Goal: Check status: Check status

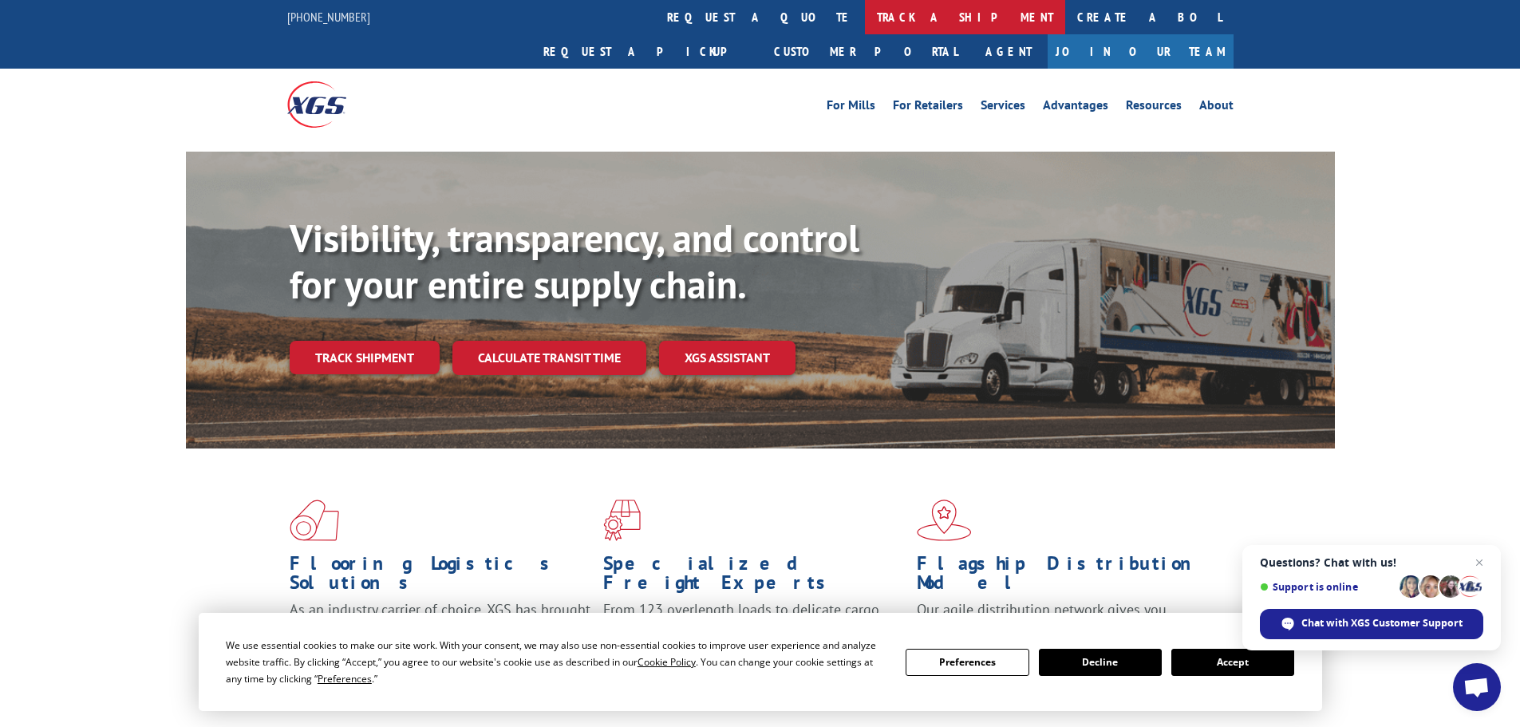
click at [865, 2] on link "track a shipment" at bounding box center [965, 17] width 200 height 34
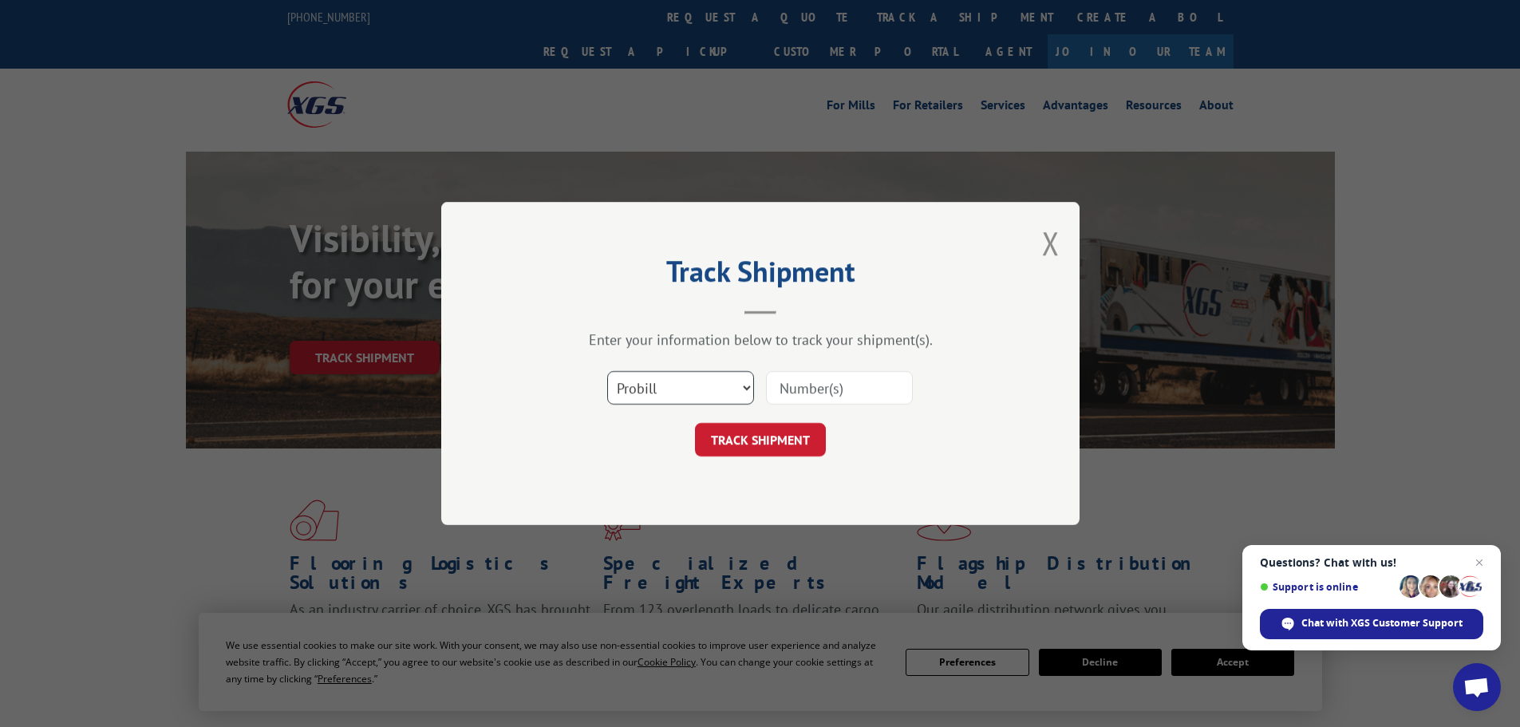
click at [717, 381] on select "Select category... Probill BOL PO" at bounding box center [680, 388] width 147 height 34
select select "bol"
click at [607, 371] on select "Select category... Probill BOL PO" at bounding box center [680, 388] width 147 height 34
click at [869, 385] on input at bounding box center [839, 388] width 147 height 34
paste input "5458045"
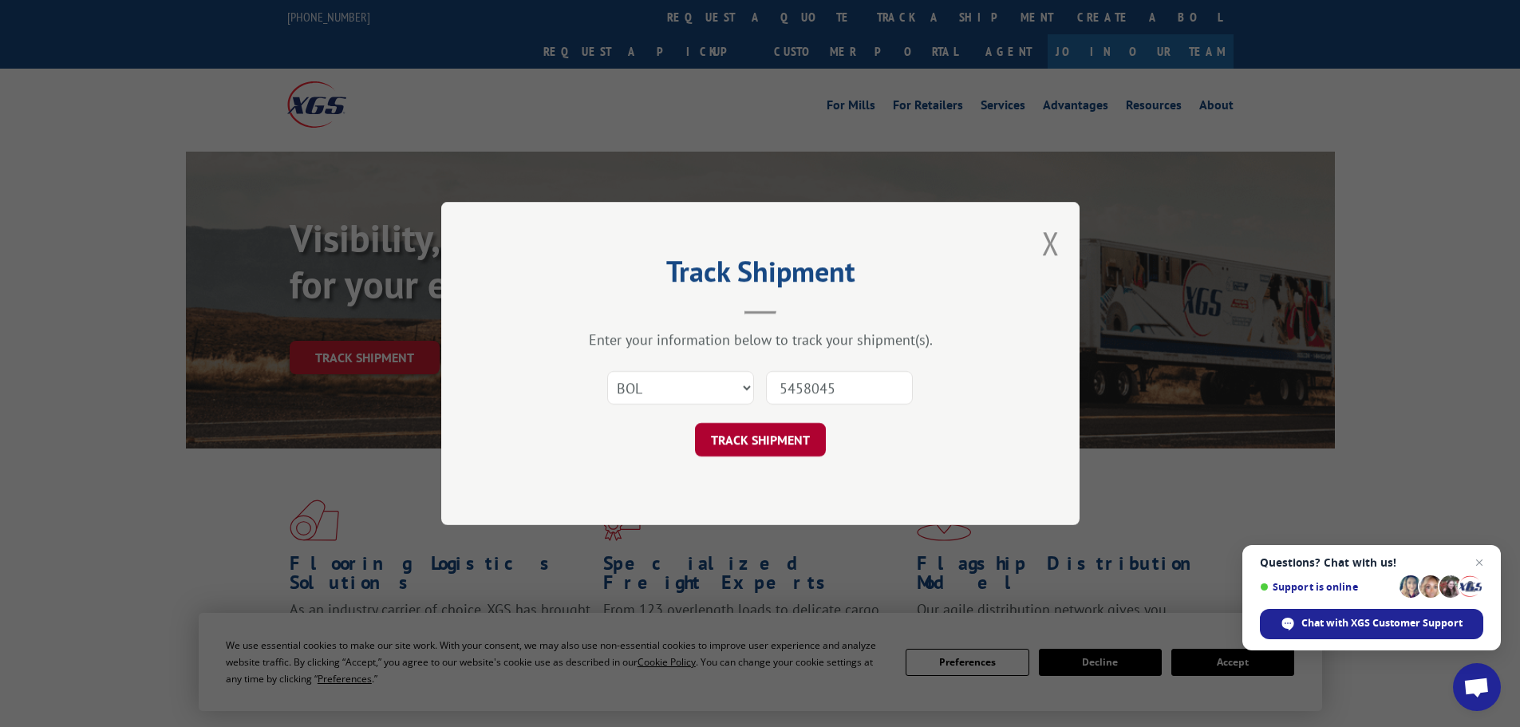
type input "5458045"
click at [801, 436] on button "TRACK SHIPMENT" at bounding box center [760, 440] width 131 height 34
